Goal: Task Accomplishment & Management: Complete application form

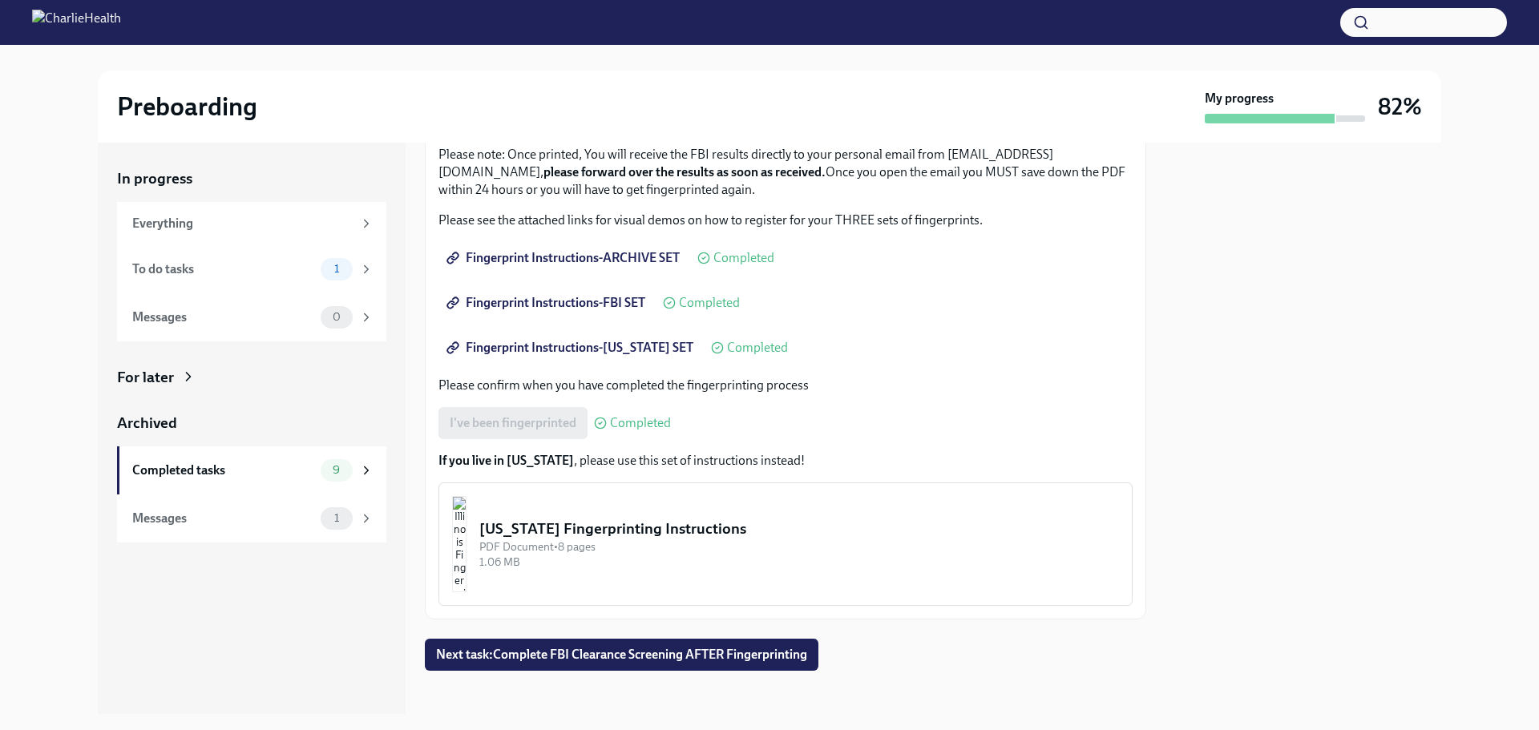
scroll to position [301, 0]
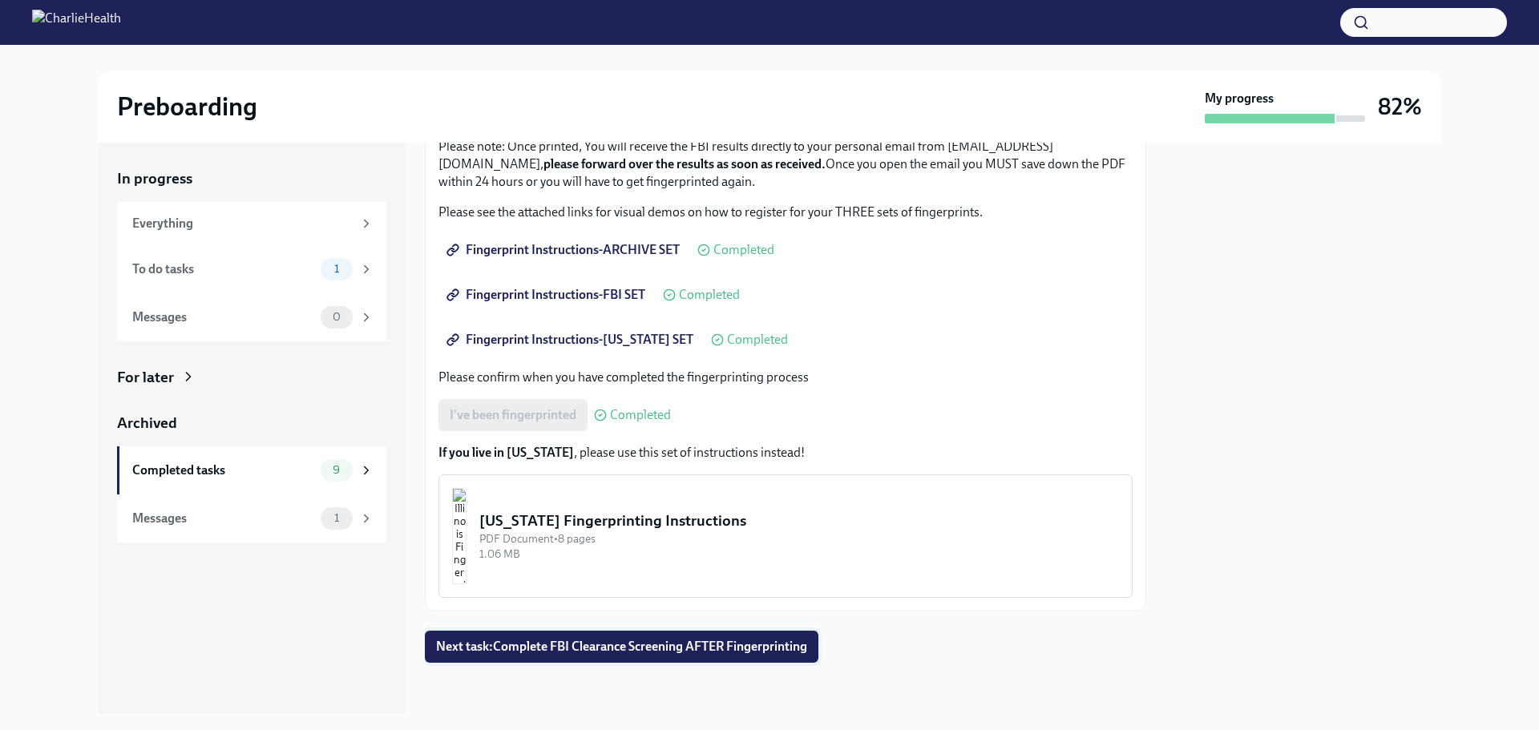
click at [603, 642] on span "Next task : Complete FBI Clearance Screening AFTER Fingerprinting" at bounding box center [621, 647] width 371 height 16
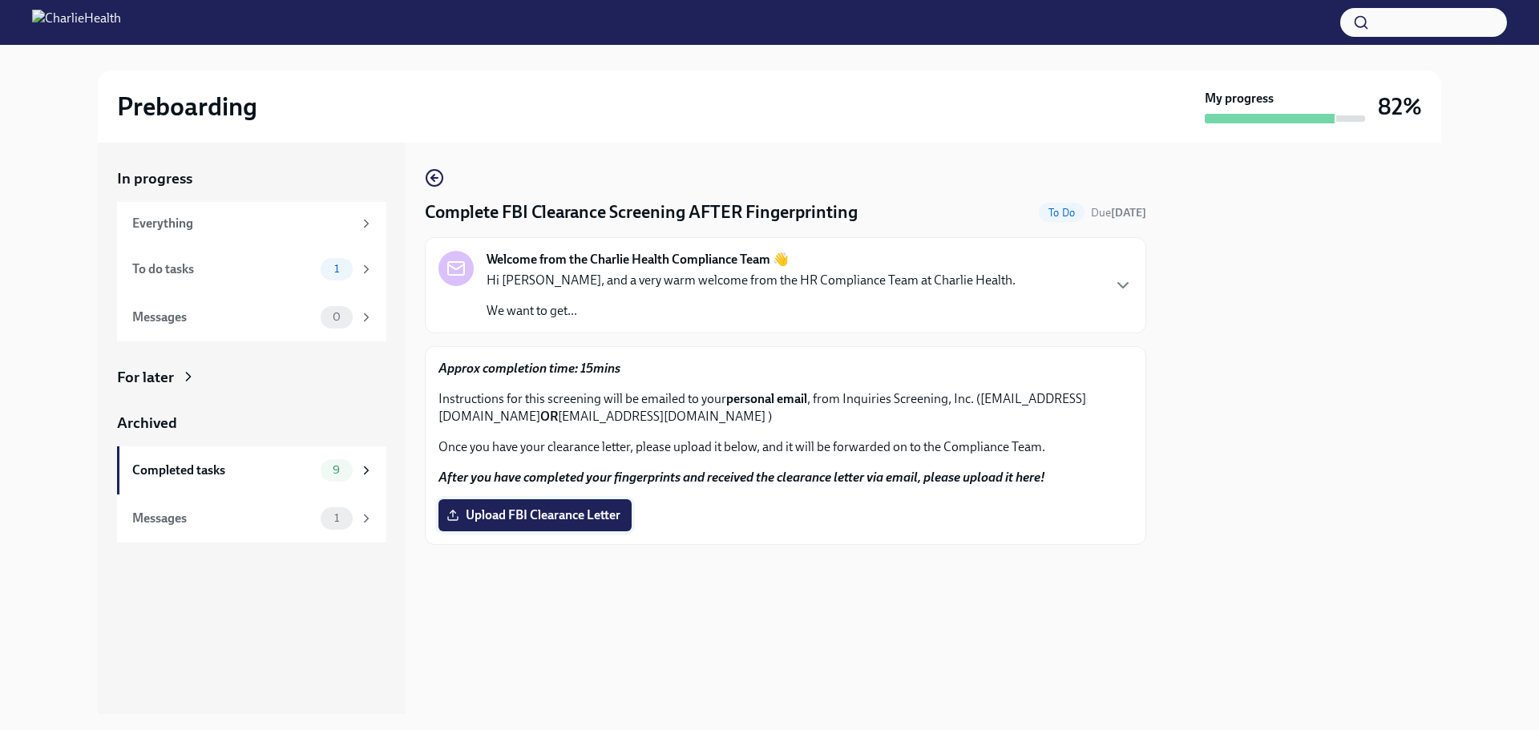
click at [585, 517] on span "Upload FBI Clearance Letter" at bounding box center [535, 515] width 171 height 16
click at [0, 0] on input "Upload FBI Clearance Letter" at bounding box center [0, 0] width 0 height 0
click at [252, 215] on div "Everything" at bounding box center [242, 224] width 220 height 18
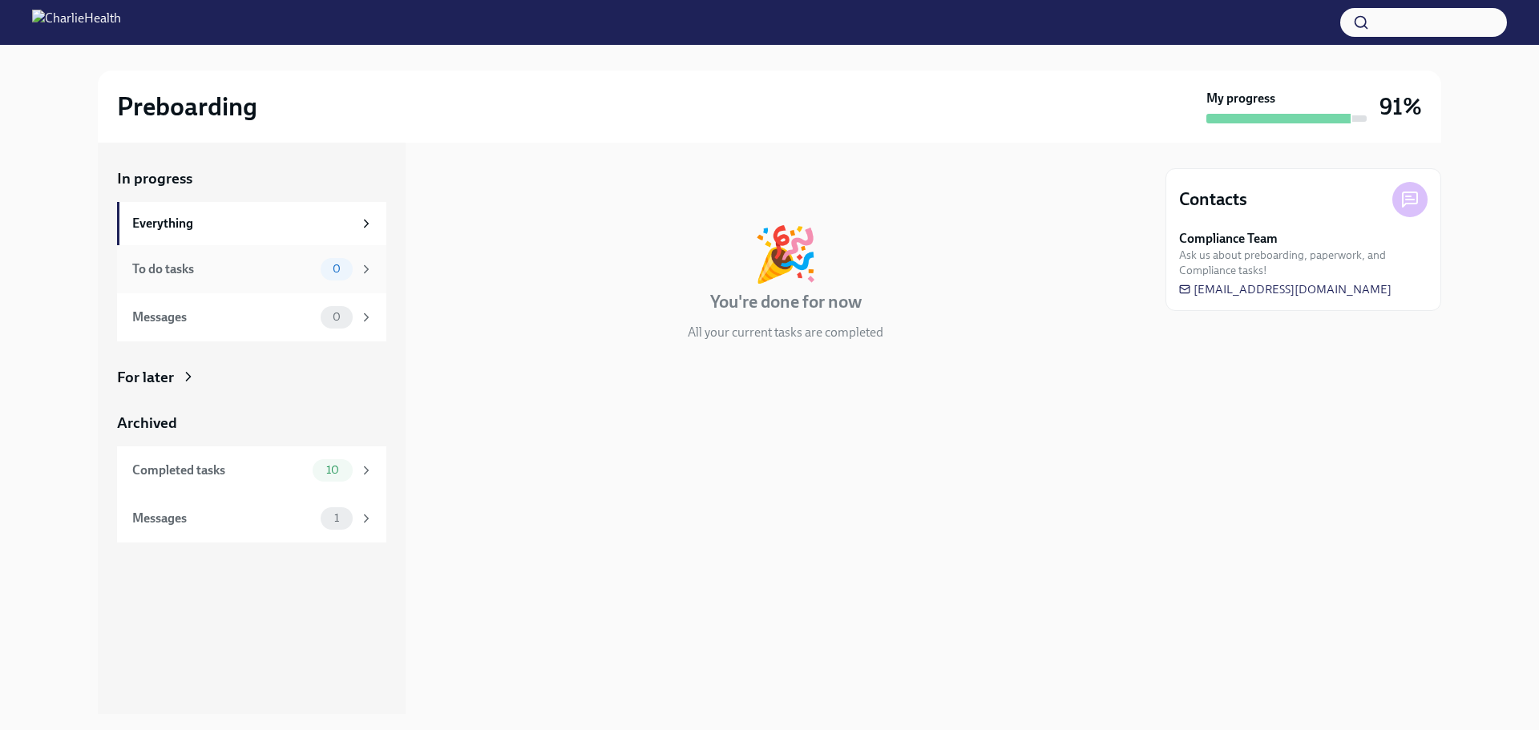
click at [189, 266] on div "To do tasks" at bounding box center [223, 270] width 182 height 18
click at [196, 467] on div "Completed tasks" at bounding box center [219, 471] width 174 height 18
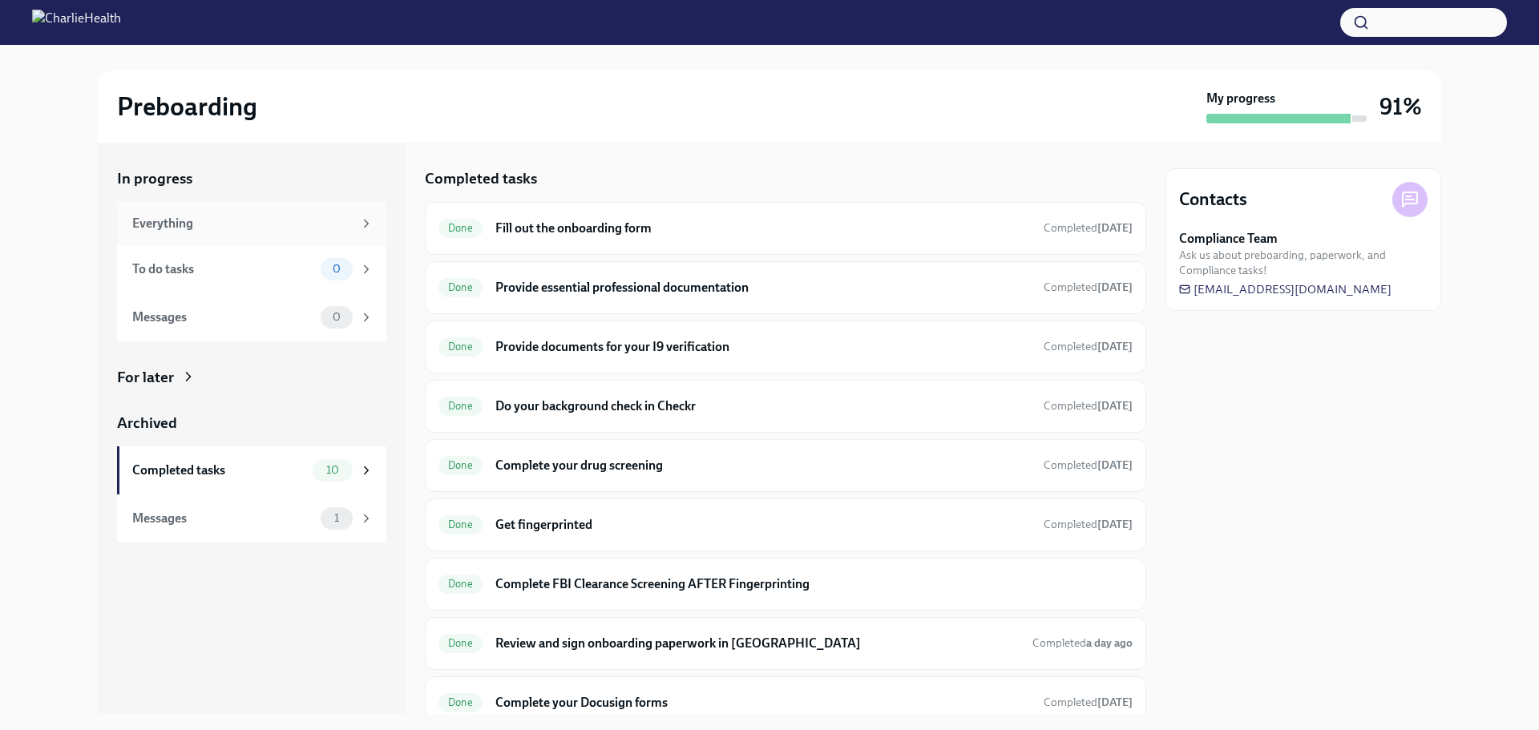
click at [172, 233] on div "Everything" at bounding box center [251, 223] width 269 height 43
